Goal: Task Accomplishment & Management: Use online tool/utility

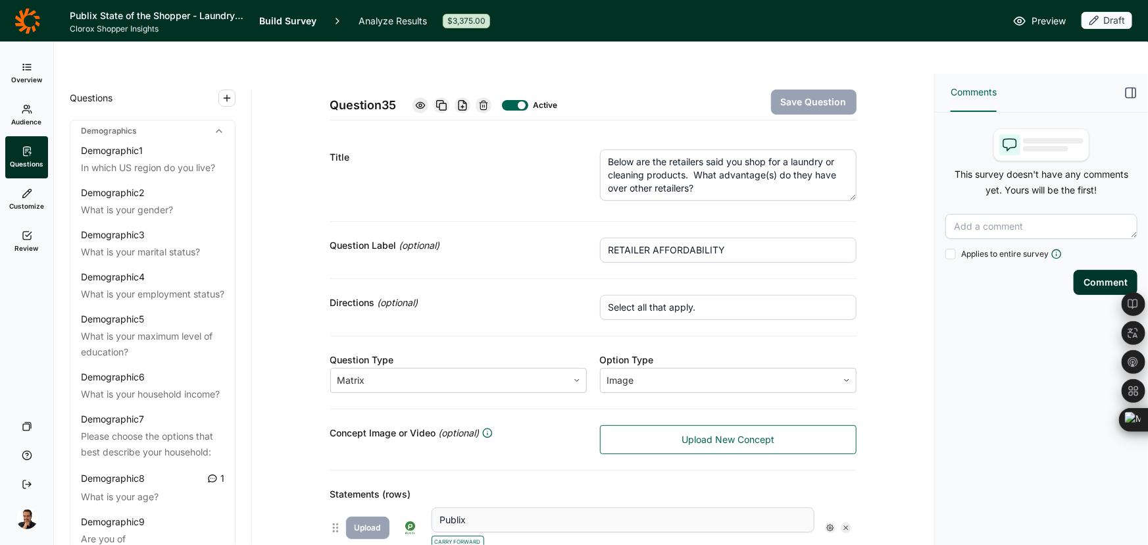
click at [1019, 268] on div "Applies to entire survey Comment" at bounding box center [1041, 254] width 213 height 112
click at [1020, 349] on div "Comments This survey doesn't have any comments yet. Yours will be the first! Ap…" at bounding box center [1041, 325] width 213 height 503
